Goal: Obtain resource: Download file/media

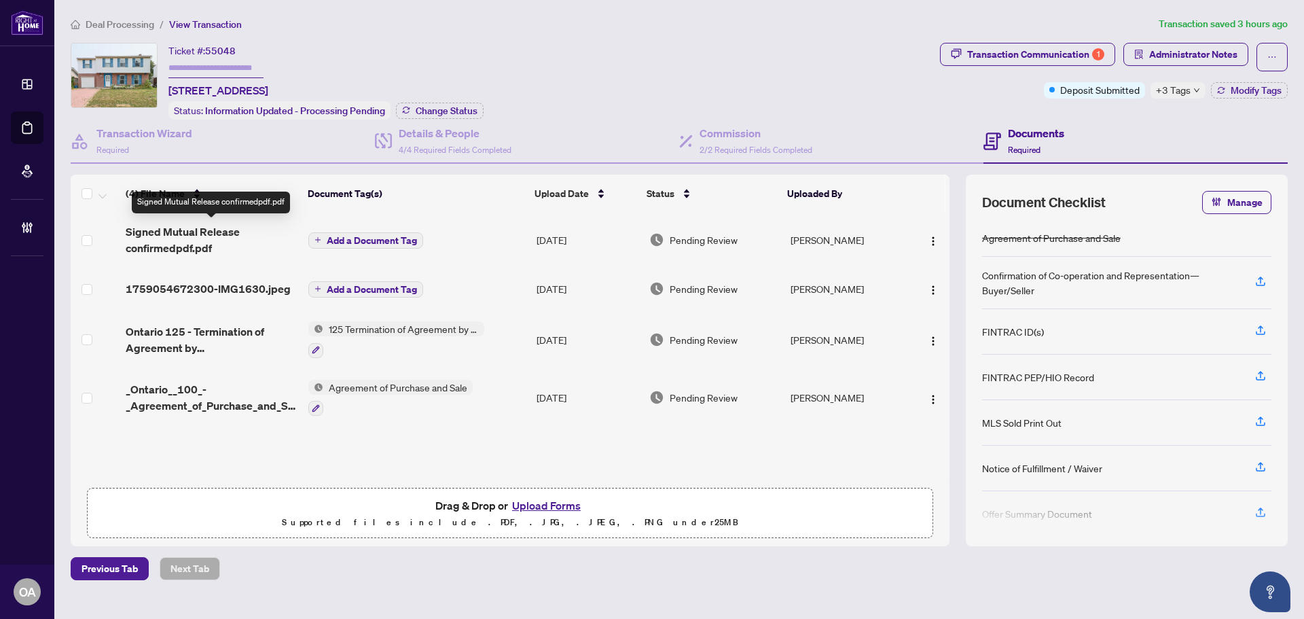
click at [189, 231] on span "Signed Mutual Release confirmedpdf.pdf" at bounding box center [212, 239] width 172 height 33
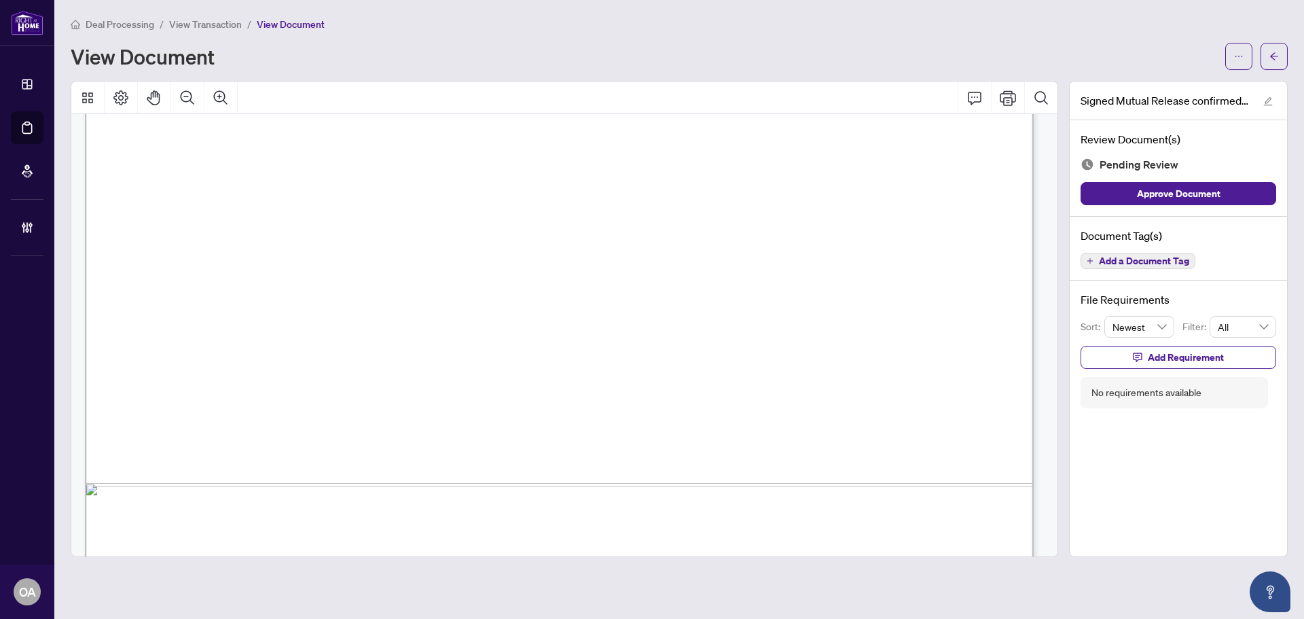
scroll to position [679, 0]
click at [1240, 46] on span "button" at bounding box center [1239, 57] width 10 height 22
click at [1187, 90] on span "Download" at bounding box center [1190, 85] width 103 height 15
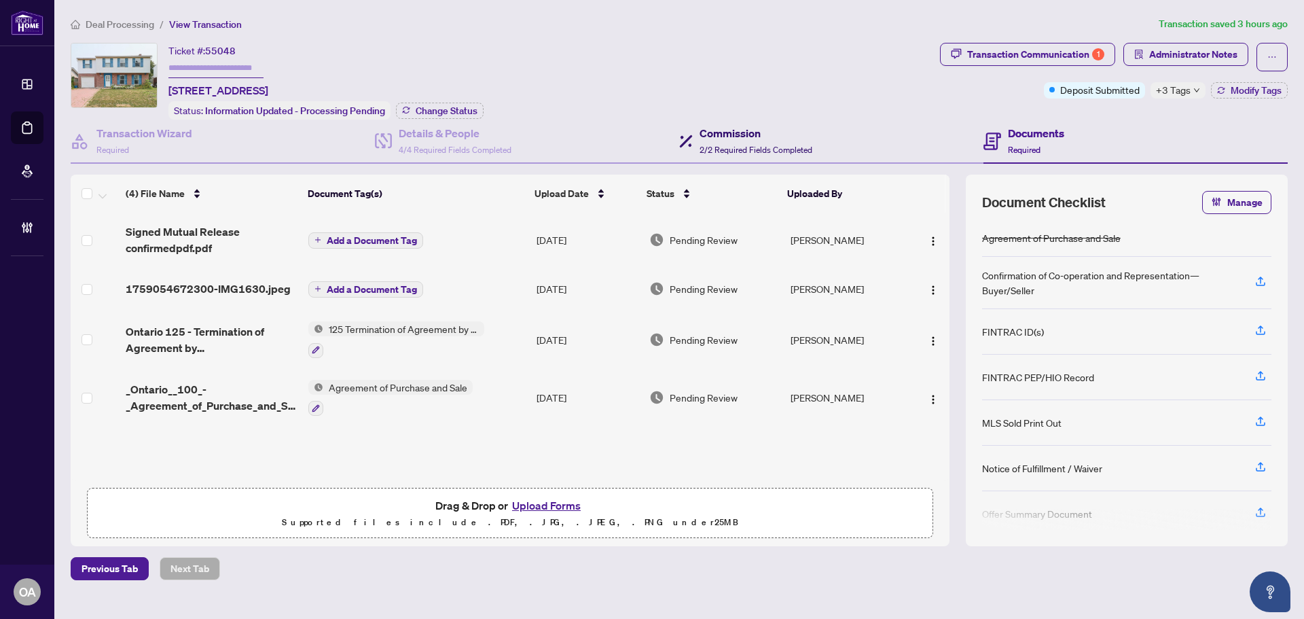
click at [745, 140] on div "Commission 2/2 Required Fields Completed" at bounding box center [756, 141] width 113 height 32
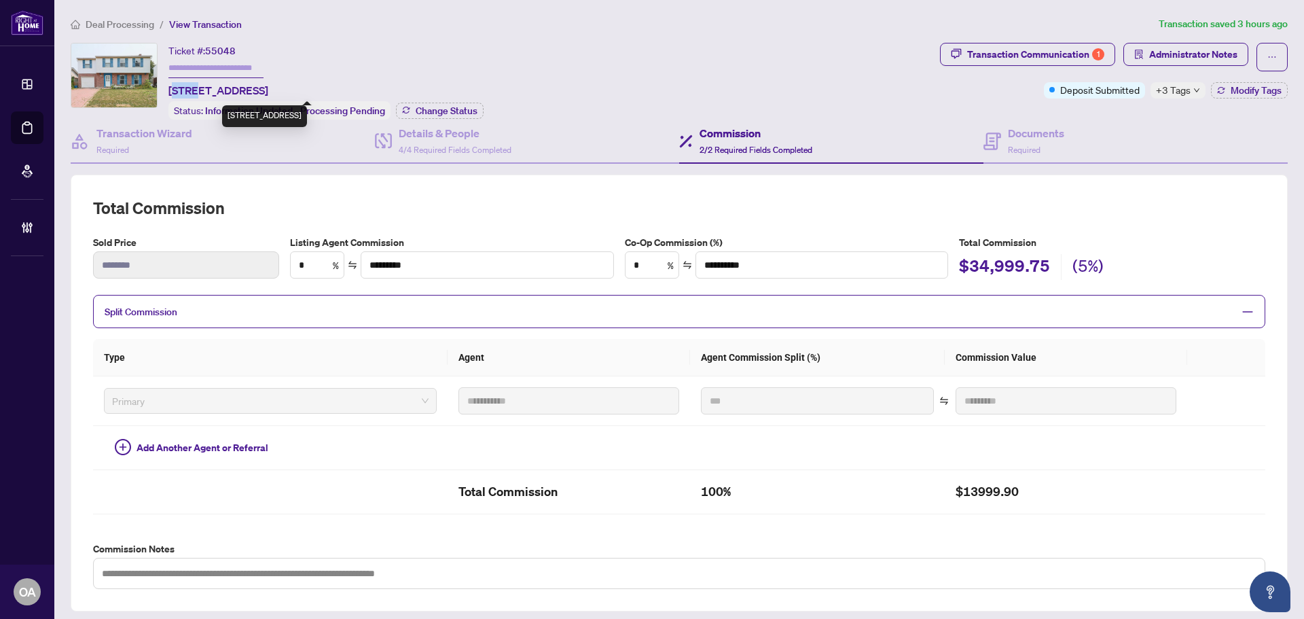
drag, startPoint x: 172, startPoint y: 88, endPoint x: 200, endPoint y: 91, distance: 28.7
click at [200, 91] on span "[STREET_ADDRESS]" at bounding box center [218, 90] width 100 height 16
click at [562, 84] on div "Ticket #: 55048 [STREET_ADDRESS] Status: Information Updated - Processing Pendi…" at bounding box center [503, 81] width 864 height 77
click at [840, 182] on div "**********" at bounding box center [679, 393] width 1217 height 437
drag, startPoint x: 168, startPoint y: 87, endPoint x: 443, endPoint y: 86, distance: 275.1
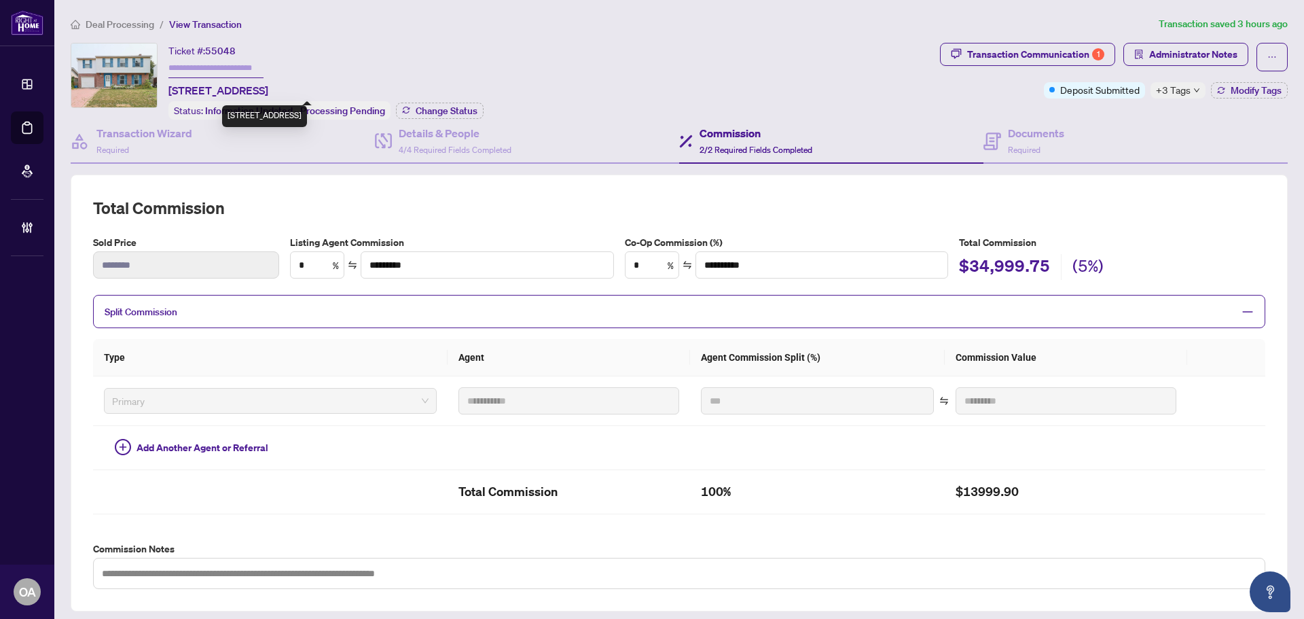
click at [443, 86] on div "Ticket #: 55048 [STREET_ADDRESS] Status: Information Updated - Processing Pendi…" at bounding box center [503, 81] width 864 height 77
copy span "[STREET_ADDRESS]"
